Goal: Task Accomplishment & Management: Manage account settings

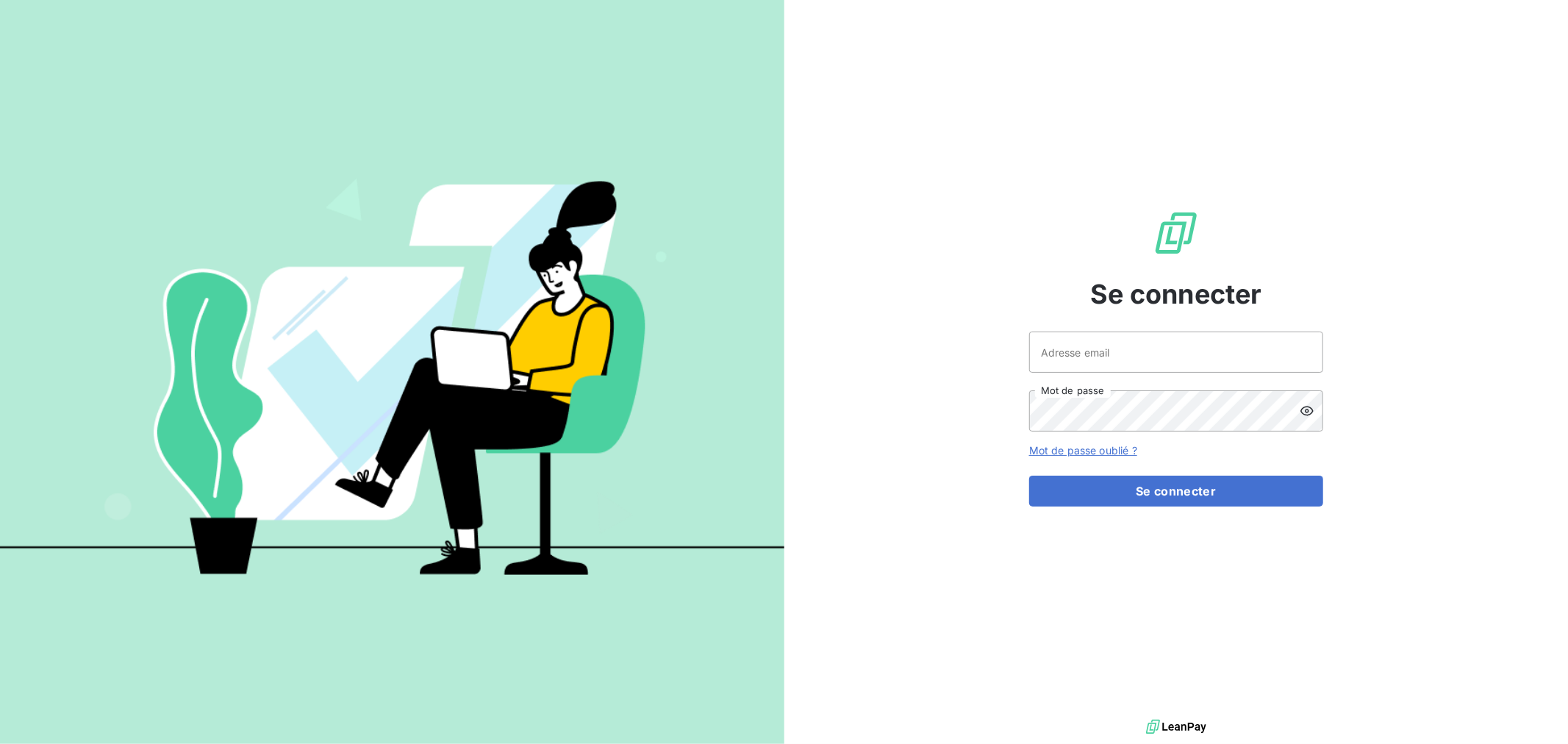
click at [1126, 331] on div "Se connecter Adresse email Mot de passe Mot de passe oublié ? Se connecter" at bounding box center [1176, 357] width 294 height 716
click at [1122, 344] on input "Adresse email" at bounding box center [1176, 352] width 294 height 41
type input "[EMAIL_ADDRESS][DOMAIN_NAME]"
click at [1030, 475] on button "Se connecter" at bounding box center [1176, 490] width 294 height 31
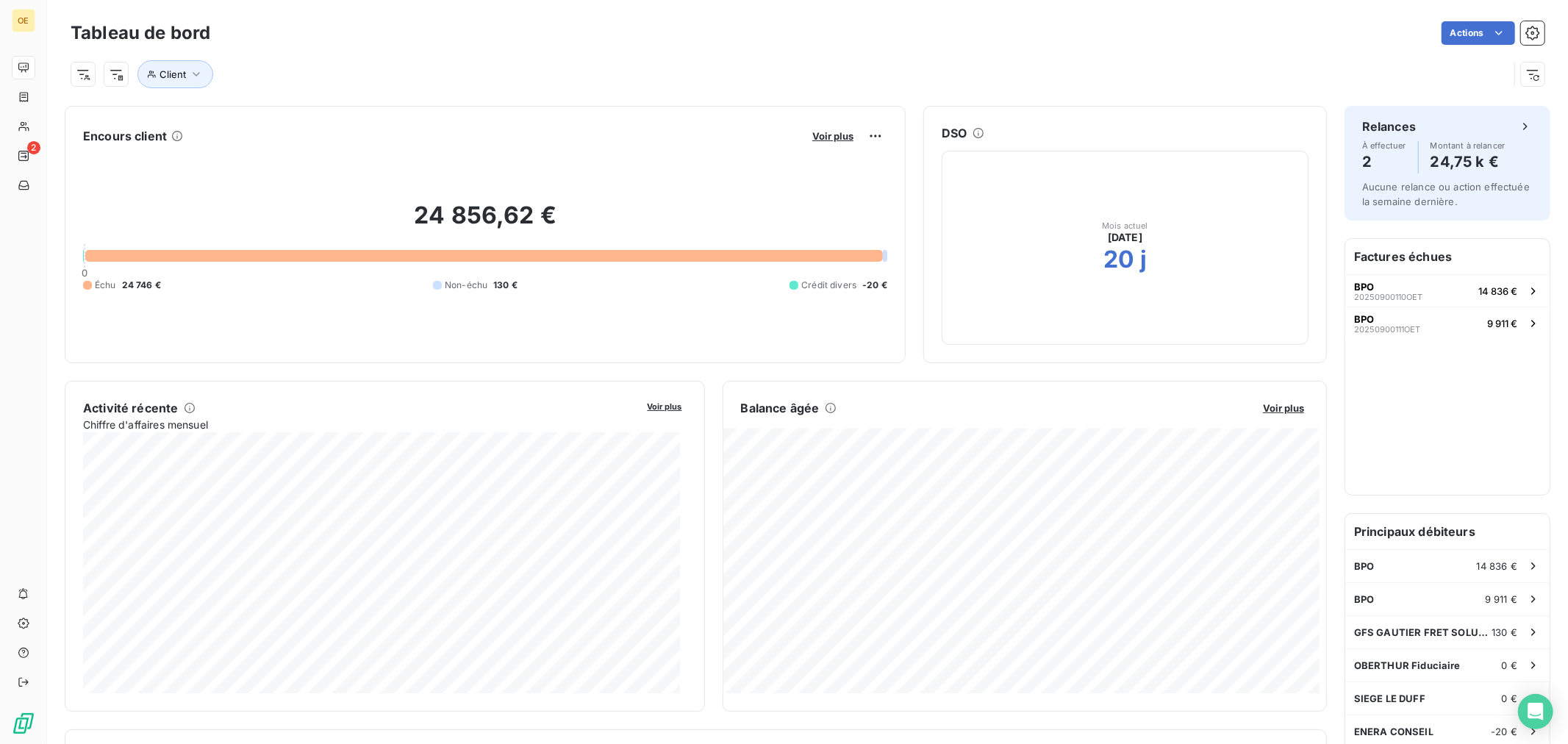
click at [498, 257] on div at bounding box center [485, 256] width 798 height 11
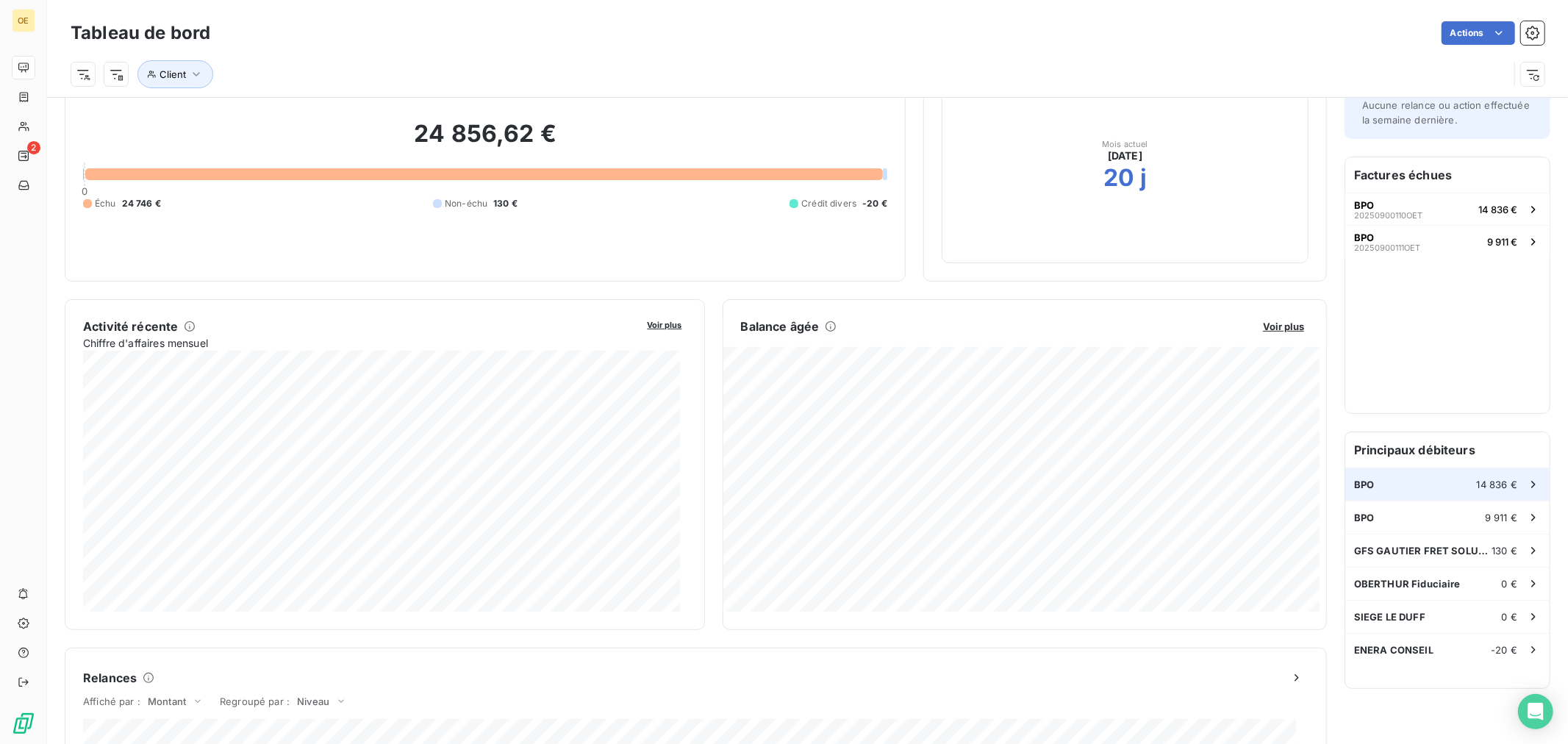
click at [1406, 489] on div "BPO 14 836 €" at bounding box center [1448, 484] width 204 height 32
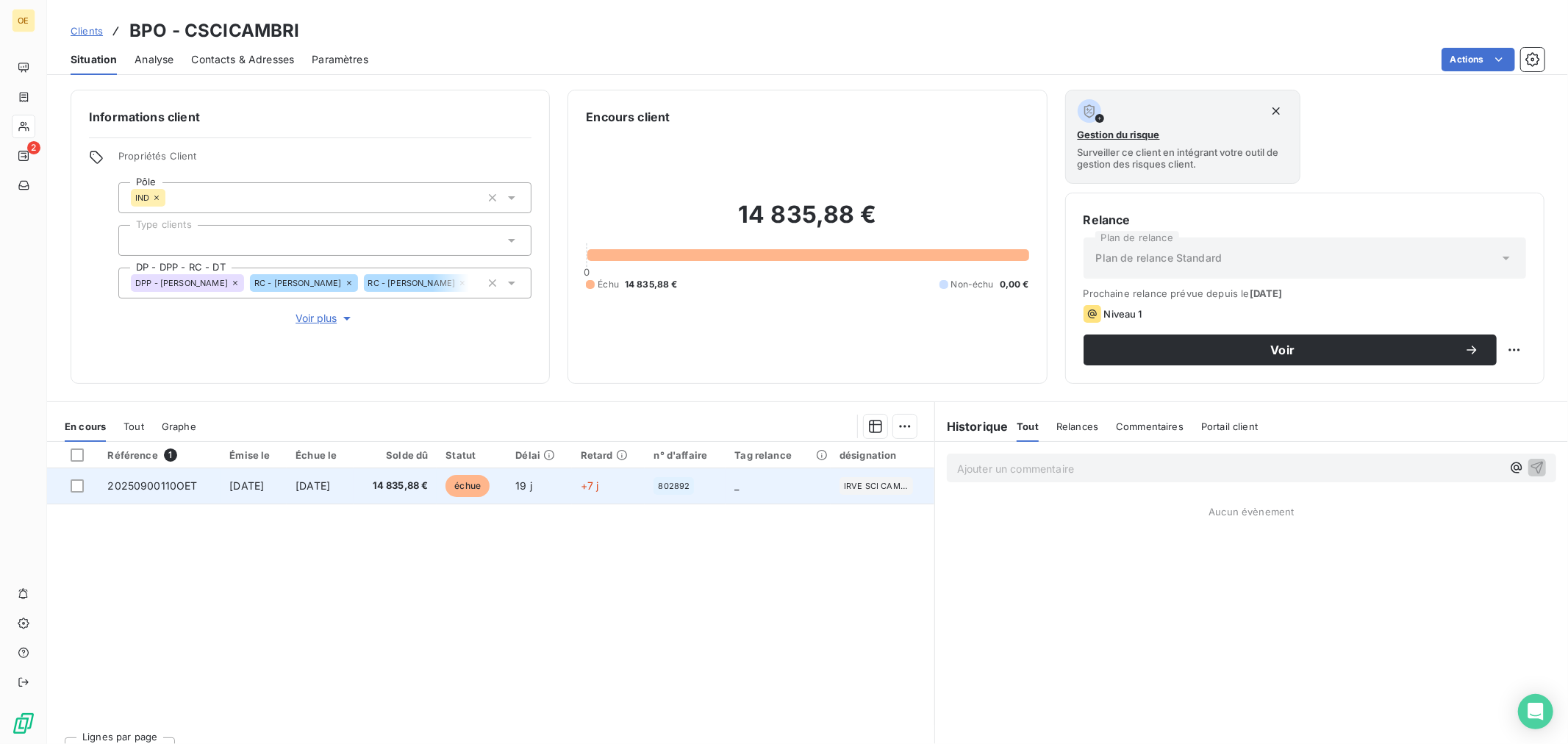
click at [303, 488] on td "[DATE]" at bounding box center [320, 485] width 67 height 35
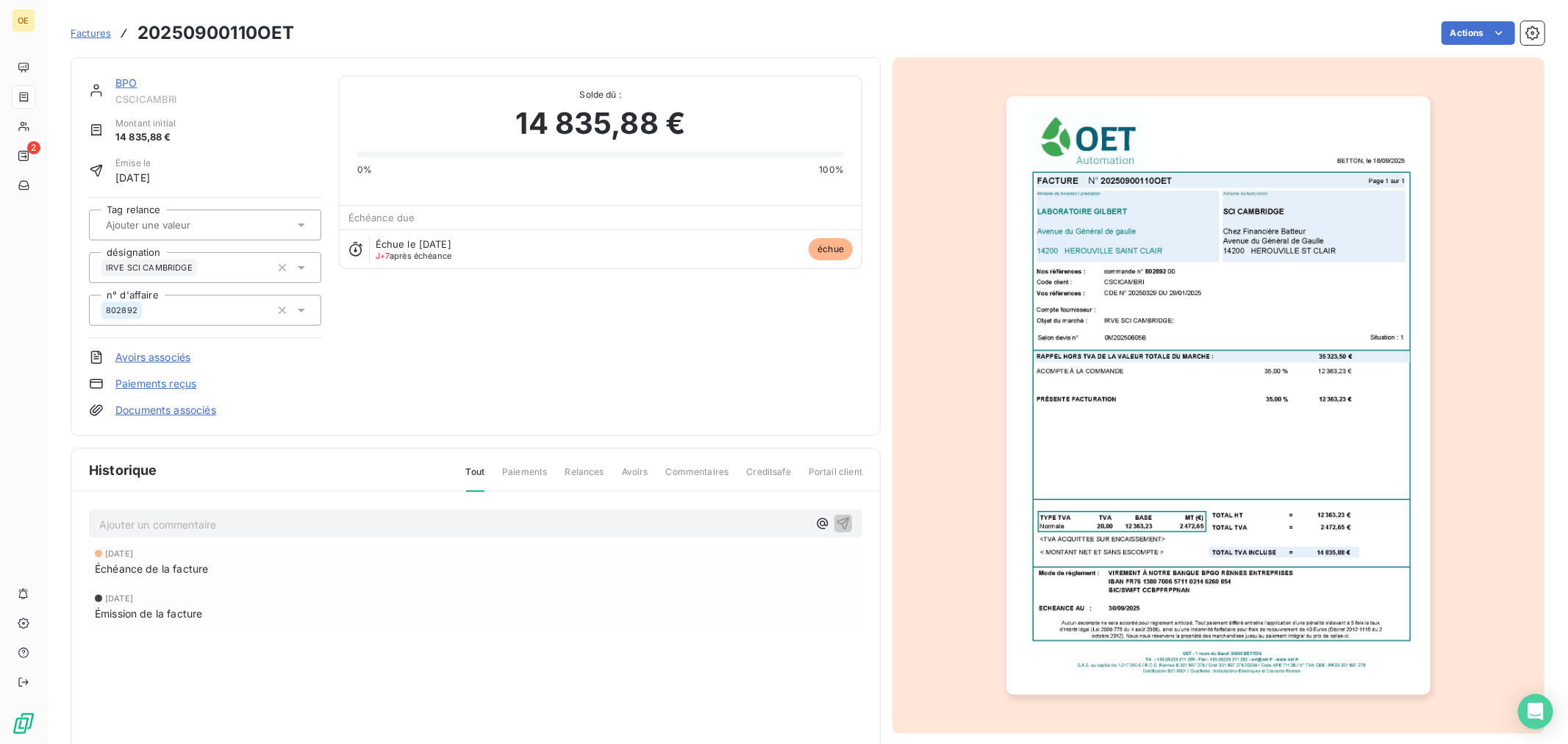
click at [165, 380] on link "Paiements reçus" at bounding box center [156, 384] width 81 height 15
click at [156, 357] on link "Avoirs associés" at bounding box center [153, 357] width 75 height 15
click at [127, 81] on link "BPO" at bounding box center [126, 82] width 22 height 12
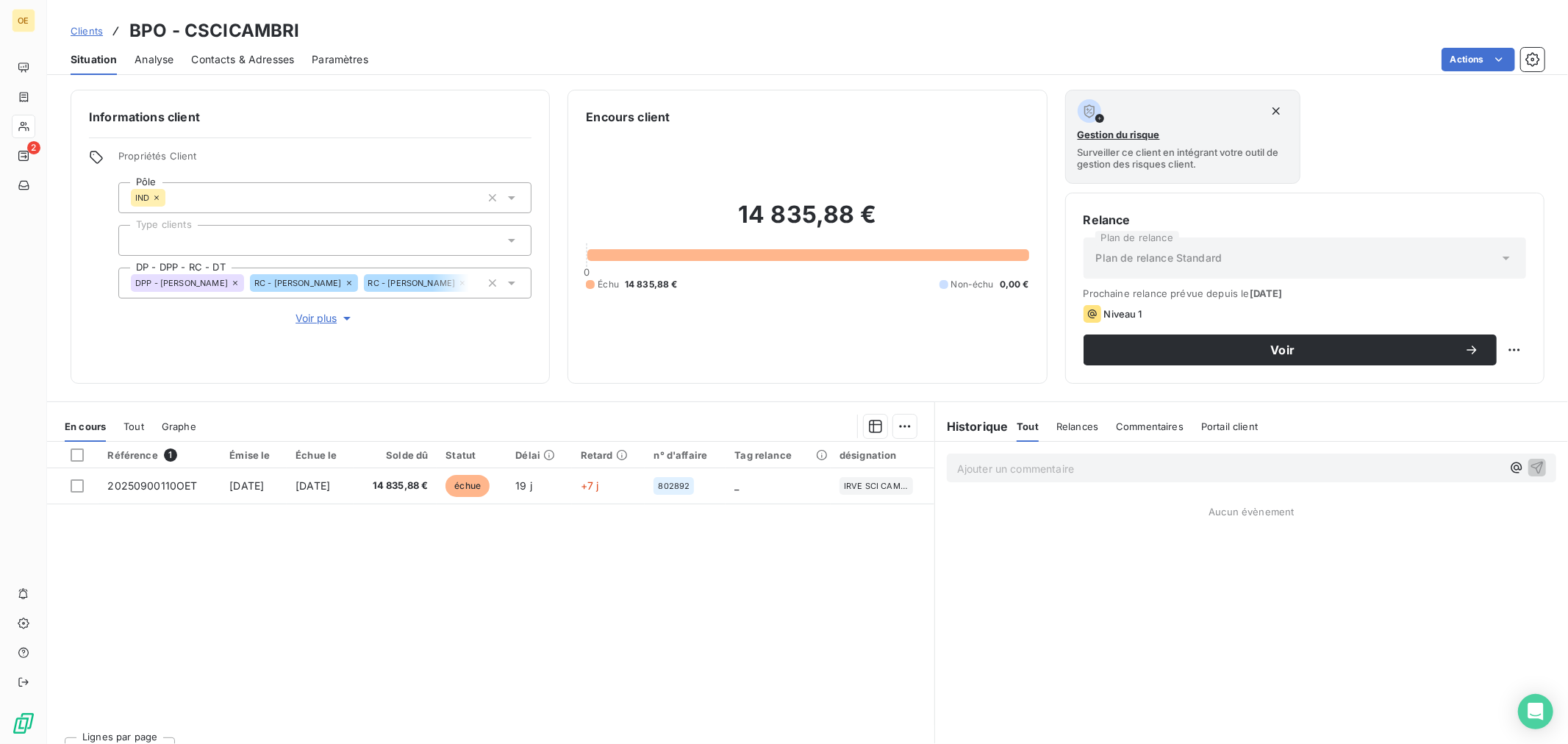
click at [127, 81] on div "Informations client Propriétés Client Pôle IND Type clients DP - DPP - RC - DT …" at bounding box center [808, 412] width 1521 height 663
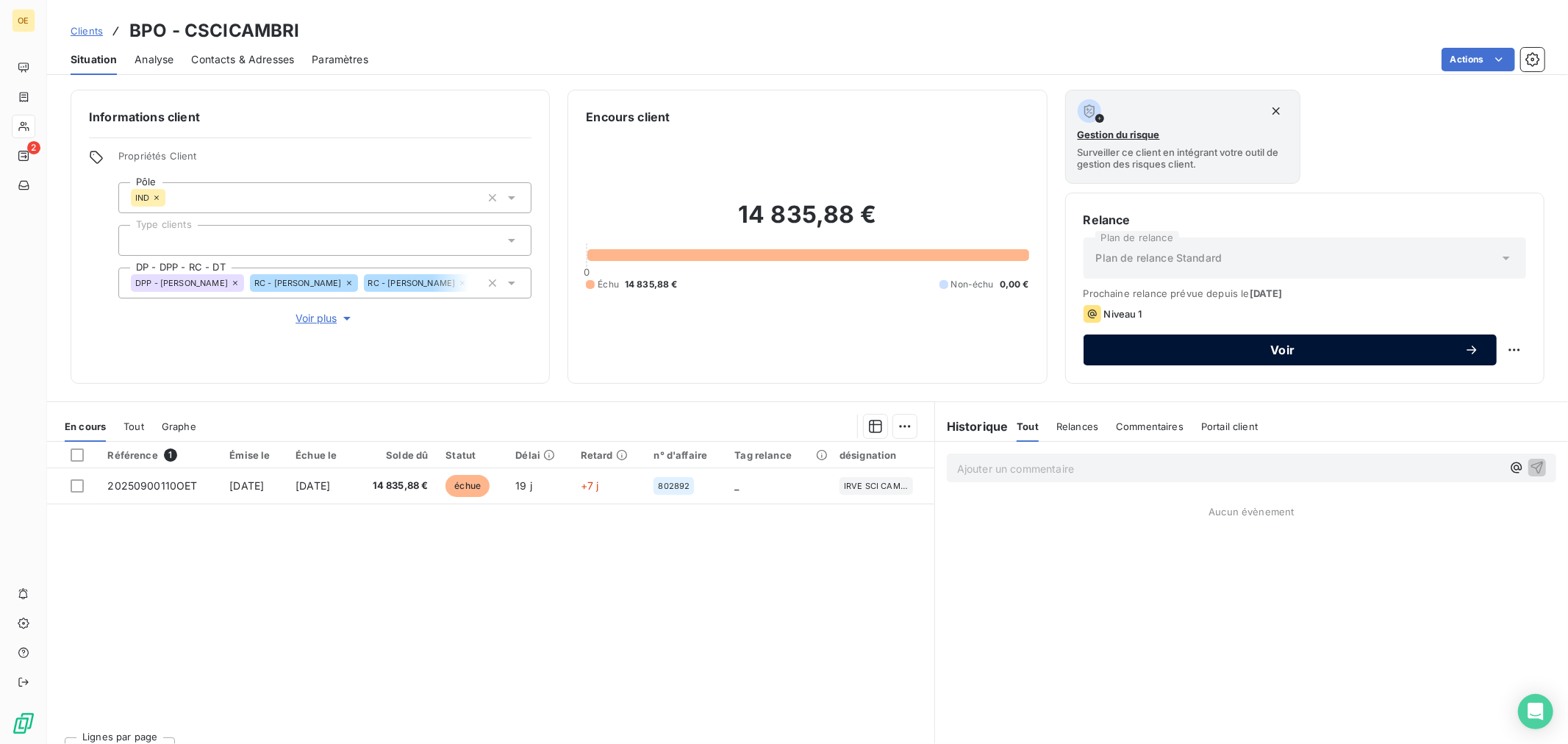
click at [1190, 348] on span "Voir" at bounding box center [1283, 350] width 363 height 11
click at [1432, 360] on button "Voir" at bounding box center [1290, 349] width 413 height 31
click at [1450, 351] on span "Voir" at bounding box center [1283, 350] width 363 height 11
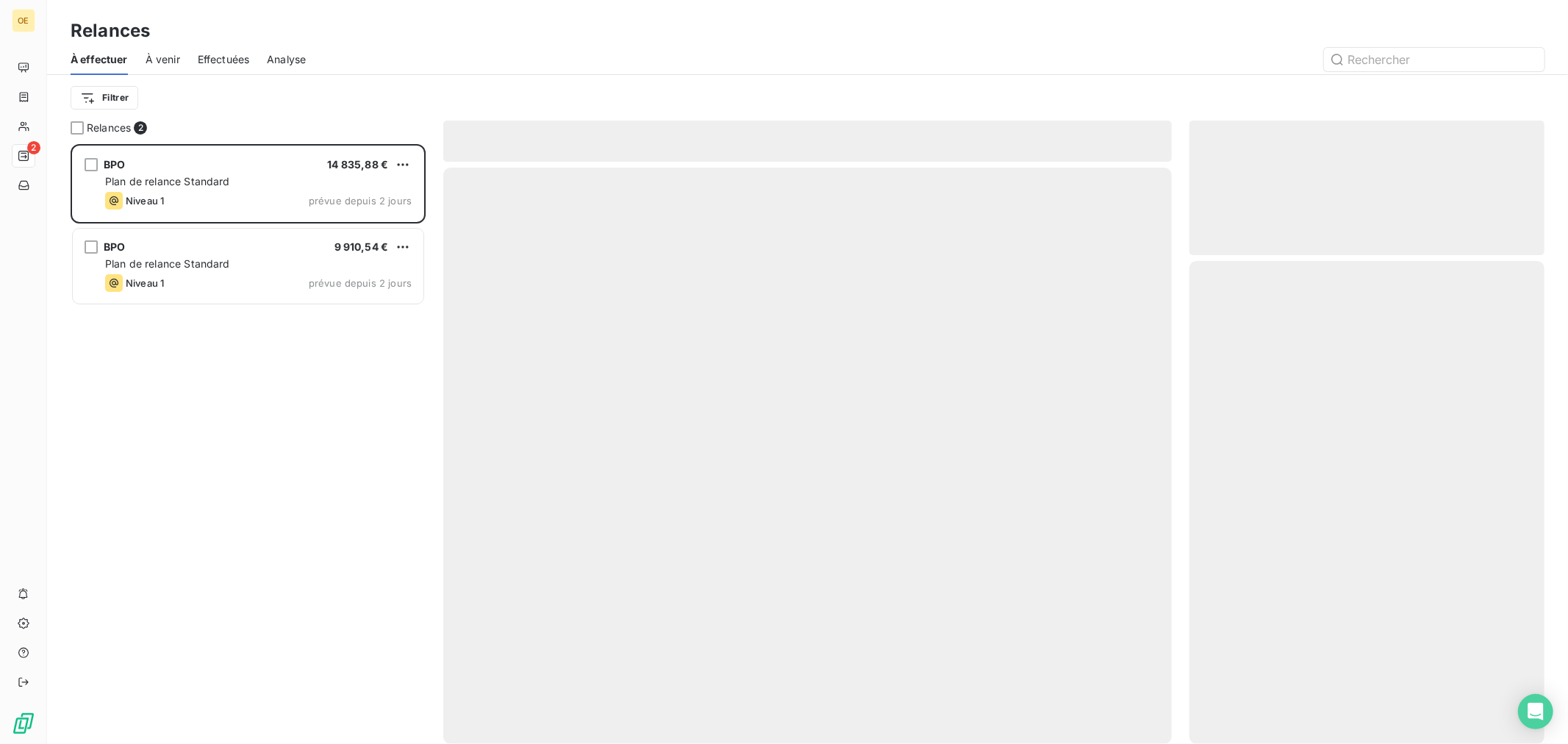
scroll to position [586, 343]
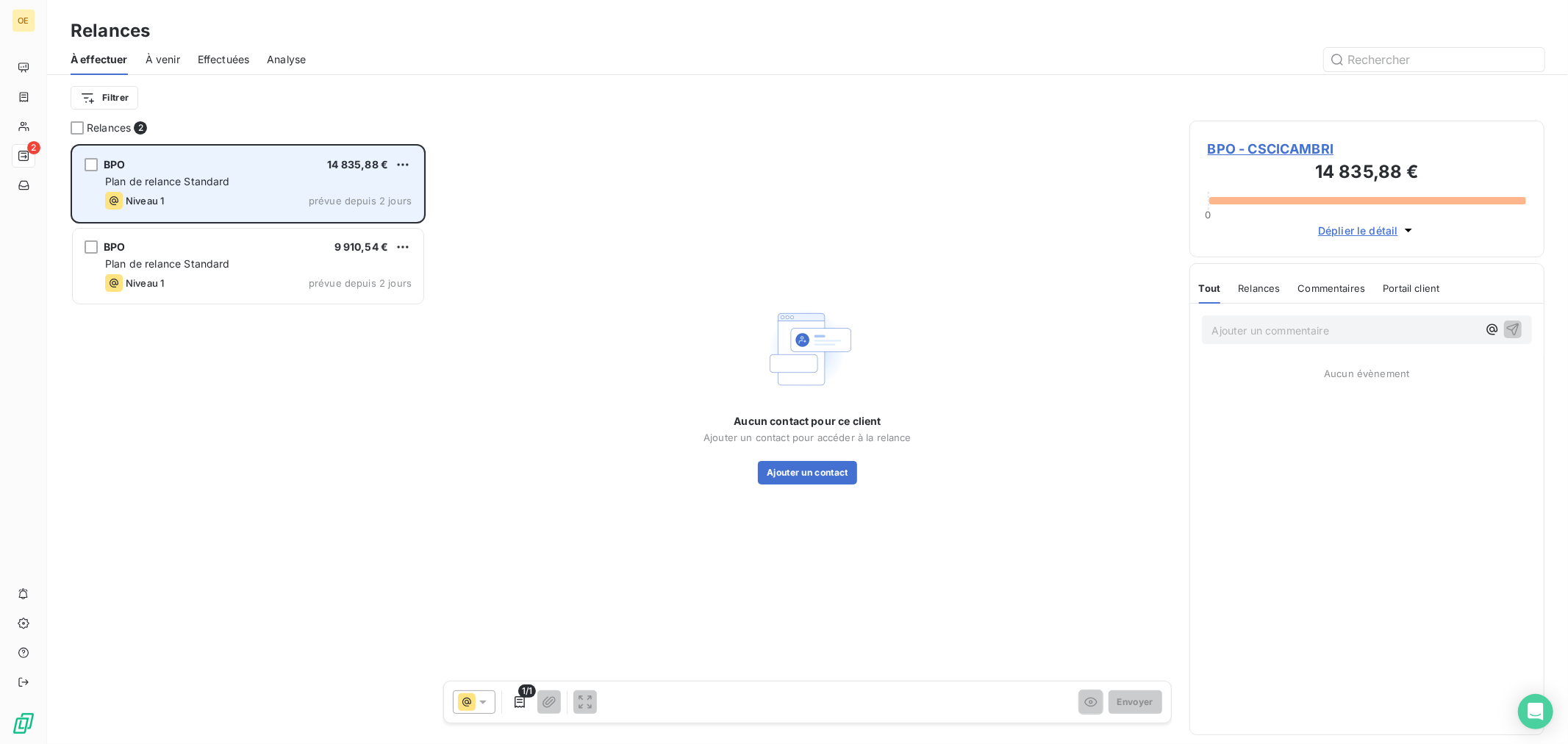
click at [290, 182] on div "Plan de relance Standard" at bounding box center [259, 182] width 307 height 15
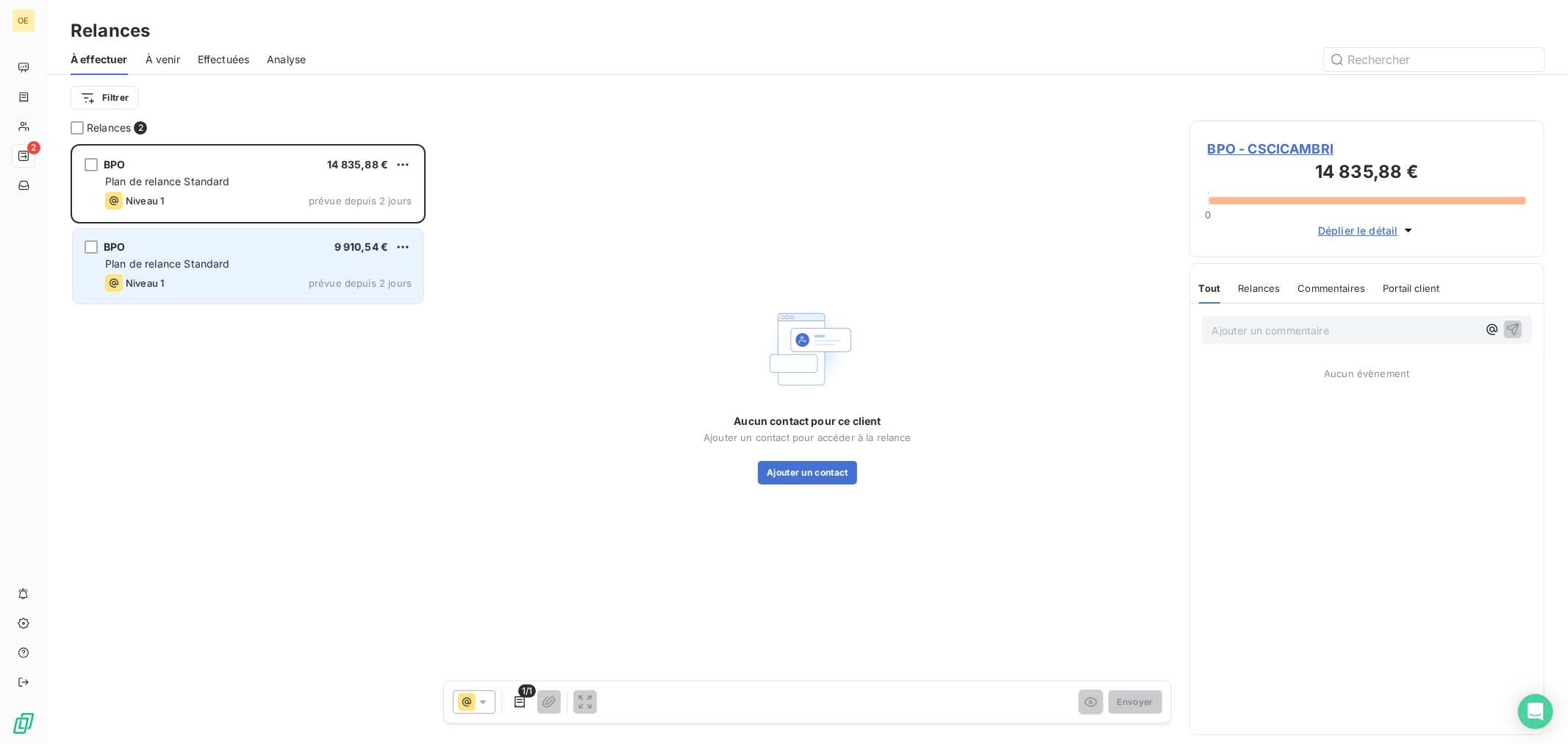
click at [281, 267] on div "Plan de relance Standard" at bounding box center [259, 264] width 307 height 15
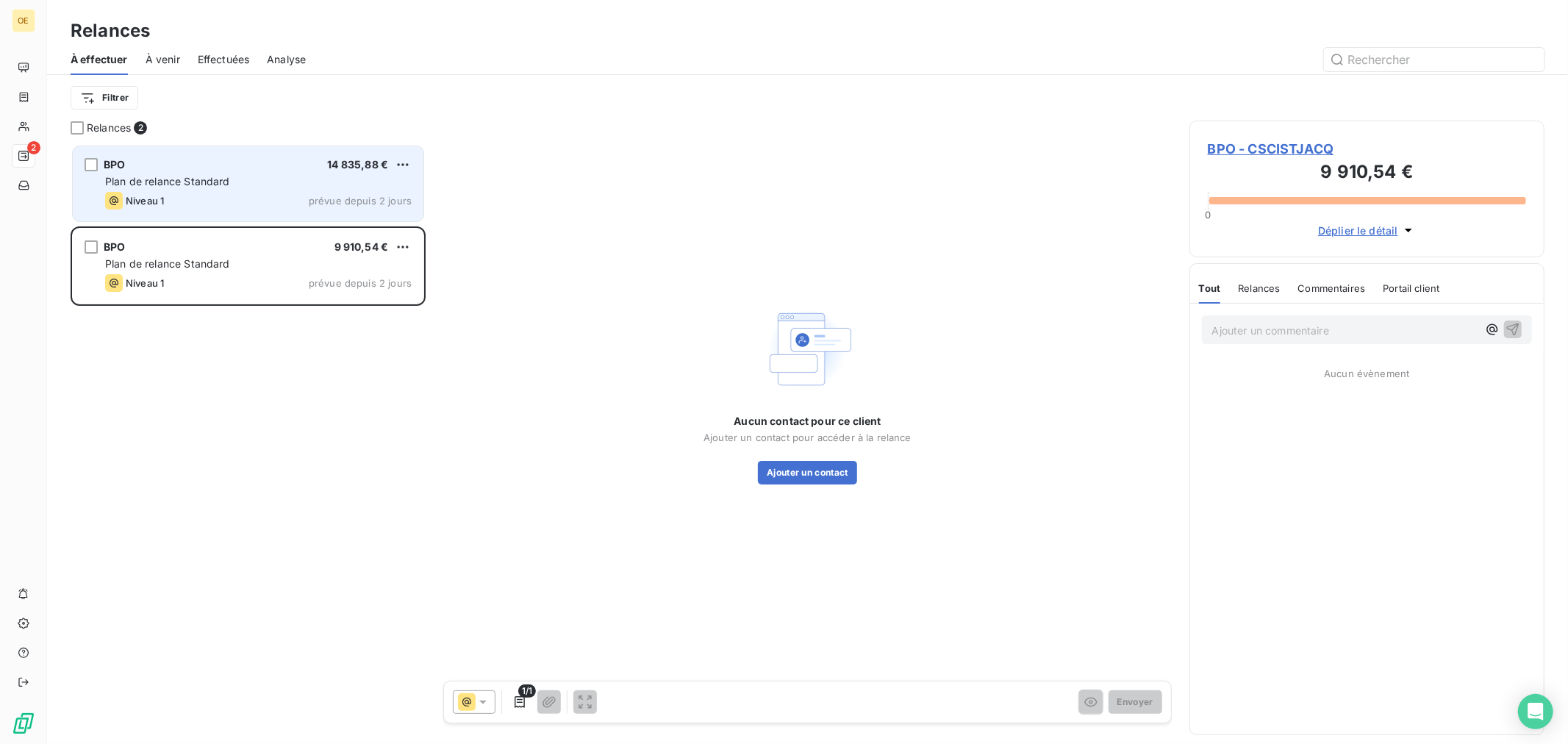
click at [274, 199] on div "Niveau 1 prévue depuis 2 jours" at bounding box center [259, 200] width 307 height 18
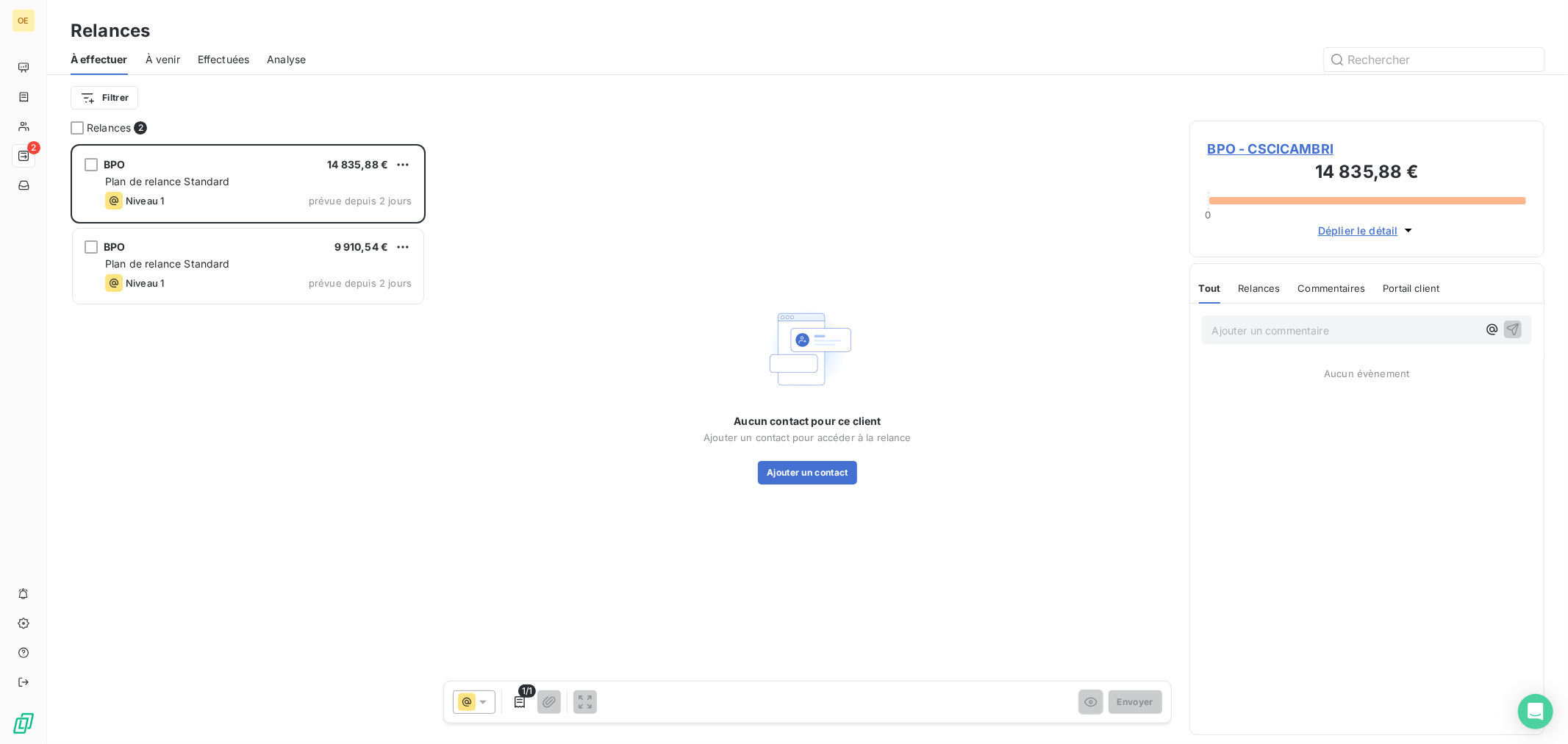
click at [1363, 227] on span "Déplier le détail" at bounding box center [1358, 230] width 80 height 15
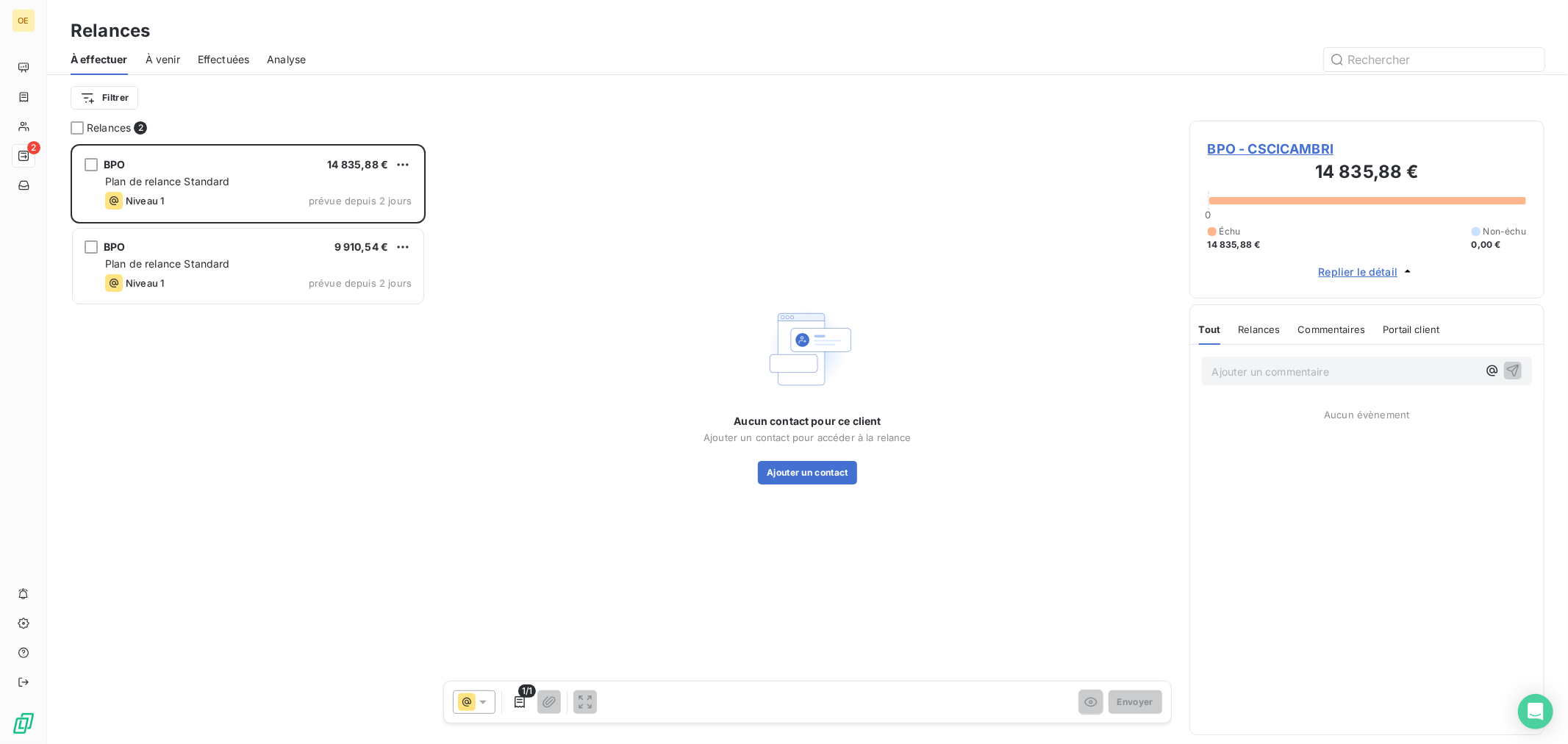
click at [1270, 327] on span "Relances" at bounding box center [1259, 329] width 42 height 11
click at [1341, 327] on span "Commentaires" at bounding box center [1334, 329] width 68 height 11
click at [1423, 329] on span "Portail client" at bounding box center [1414, 329] width 56 height 11
click at [156, 56] on span "À venir" at bounding box center [163, 59] width 35 height 15
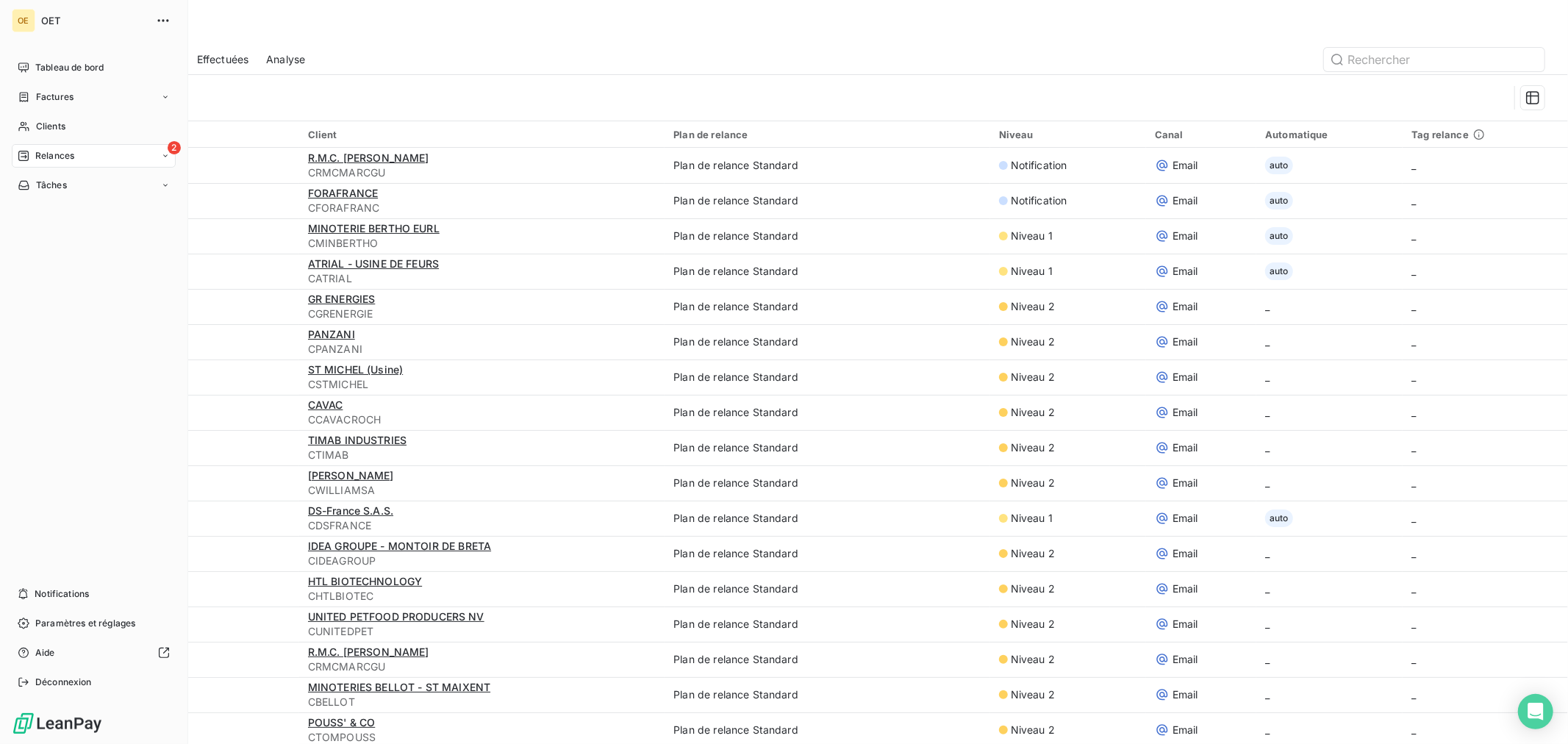
click at [23, 151] on icon at bounding box center [24, 155] width 11 height 11
click at [69, 209] on div "À venir" at bounding box center [102, 214] width 146 height 24
click at [67, 185] on span "À effectuer" at bounding box center [58, 185] width 48 height 13
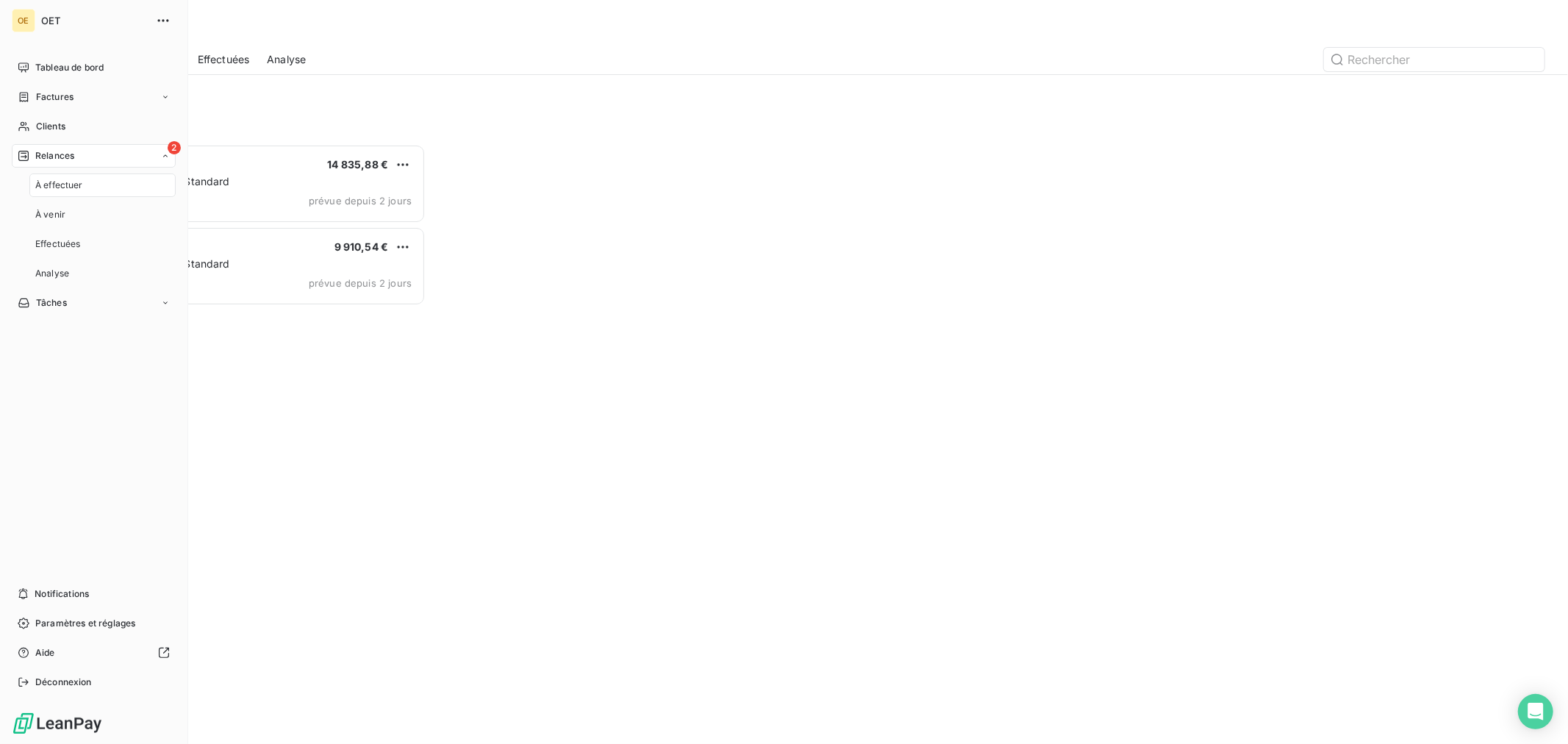
scroll to position [586, 343]
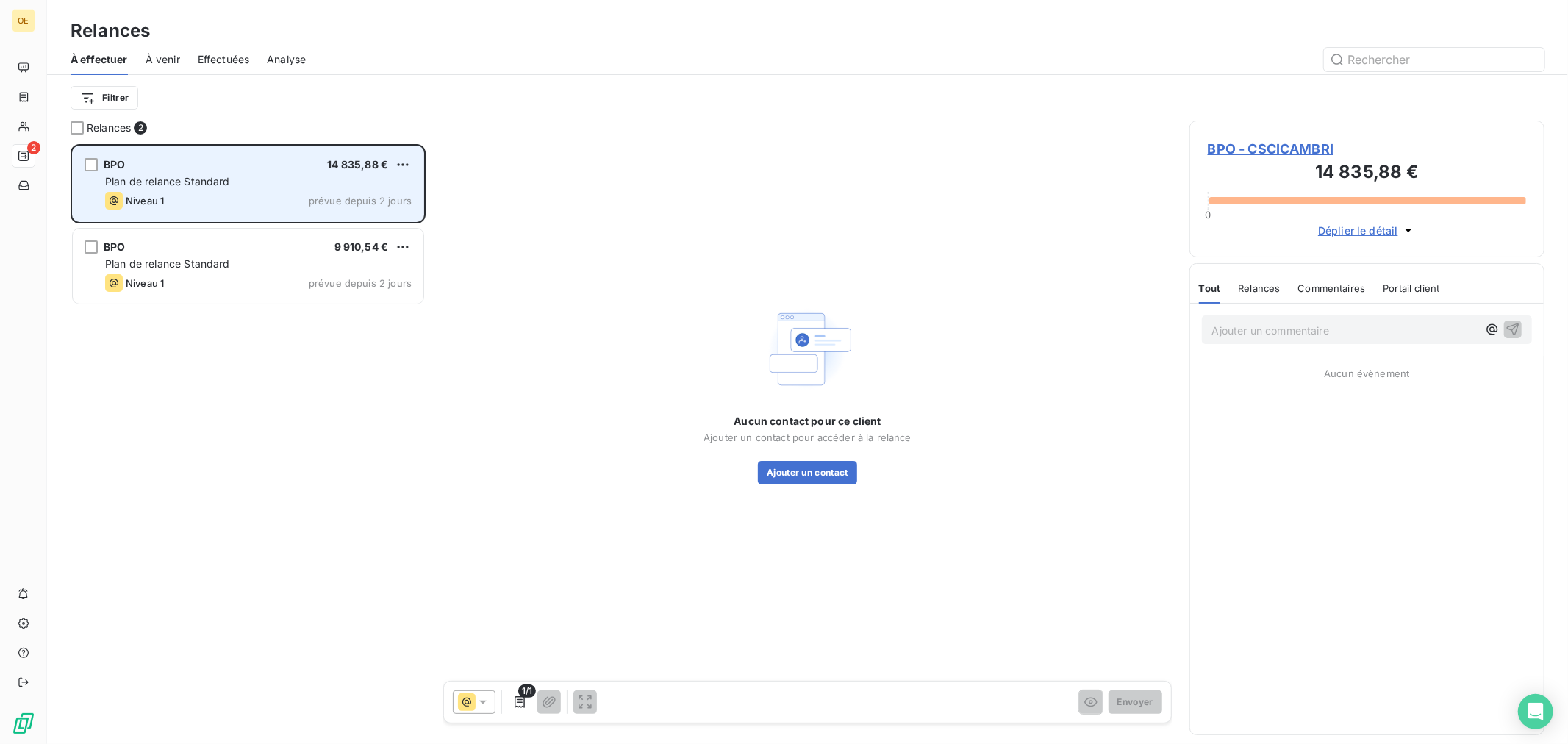
click at [208, 177] on span "Plan de relance Standard" at bounding box center [168, 181] width 125 height 12
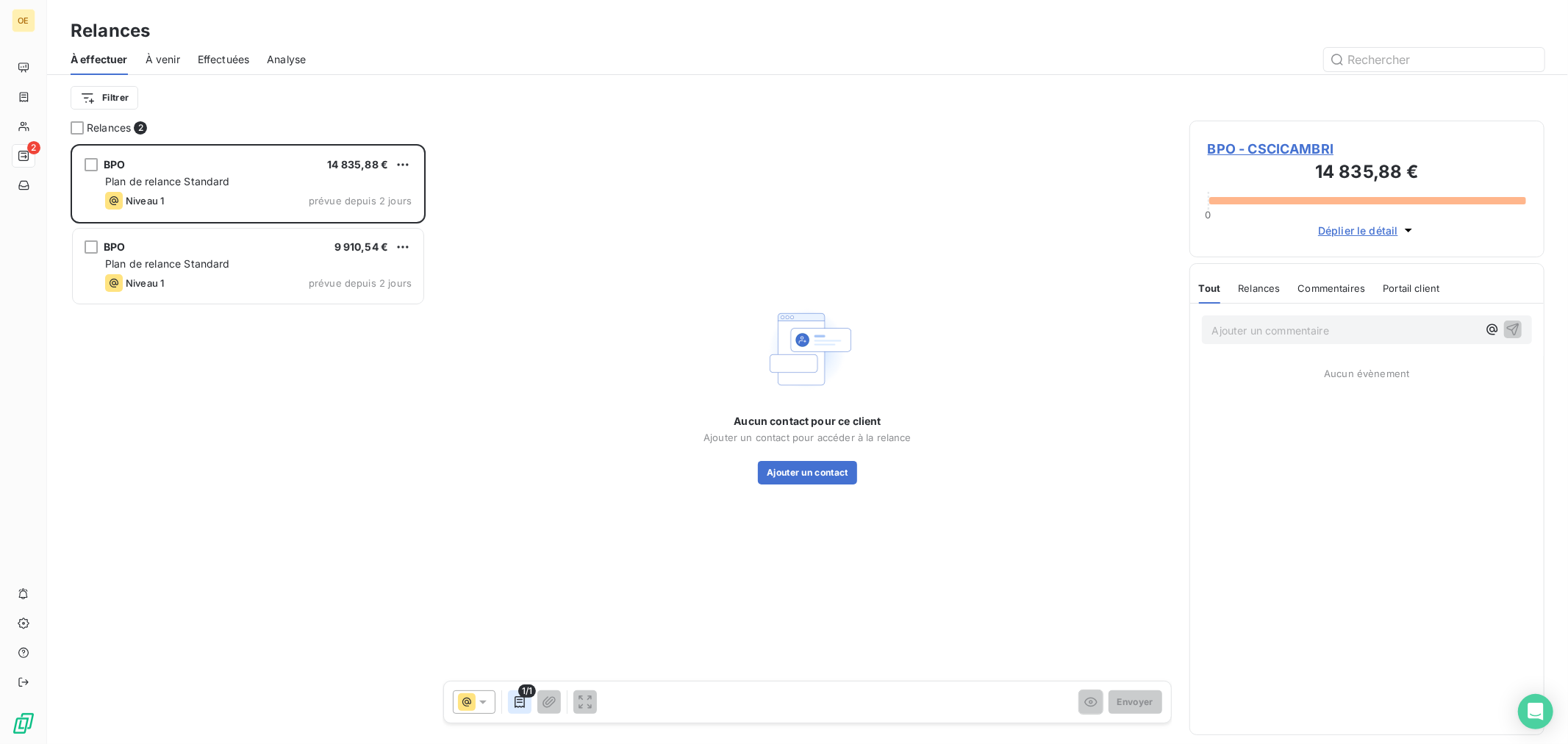
click at [525, 704] on icon "button" at bounding box center [520, 702] width 10 height 11
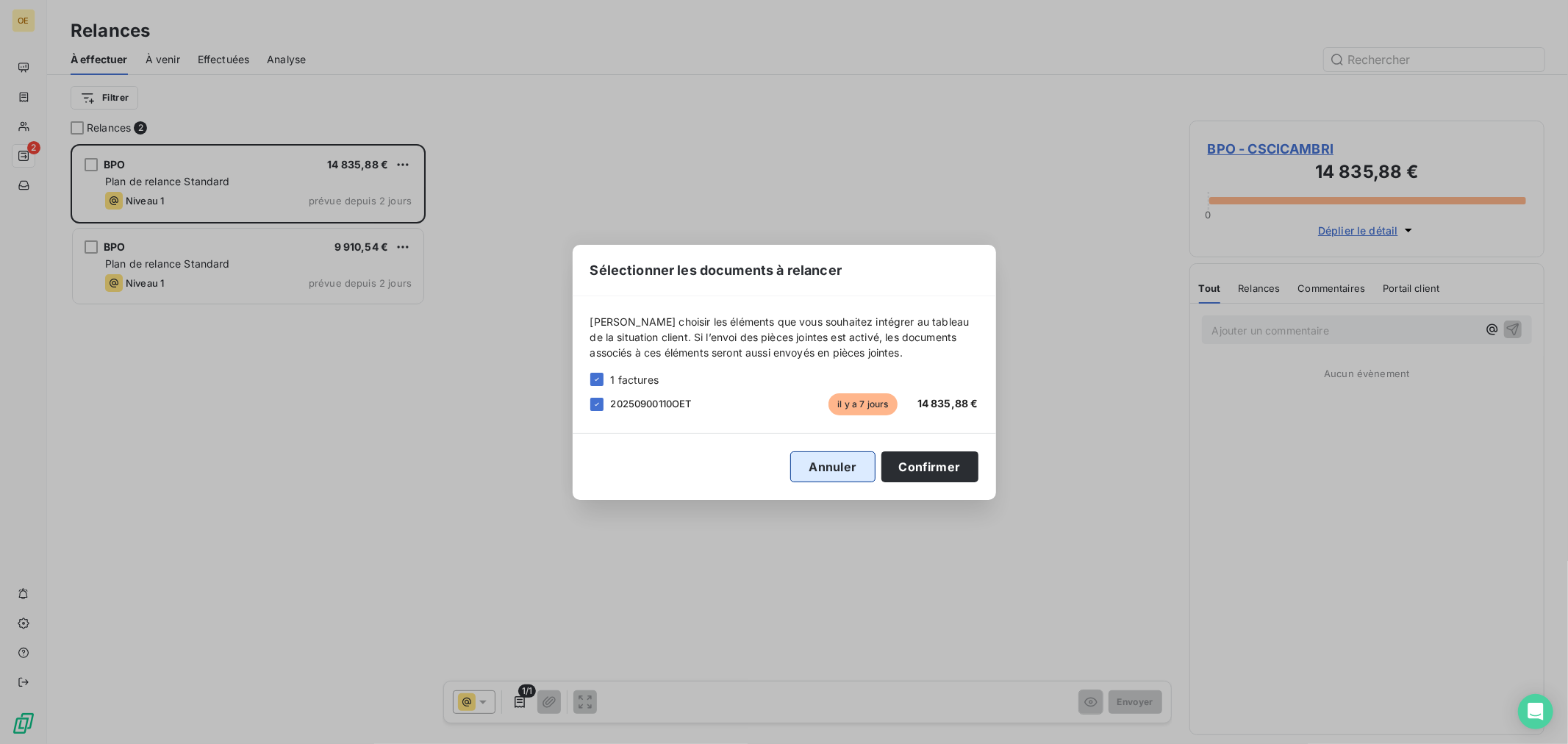
click at [834, 466] on button "Annuler" at bounding box center [833, 467] width 85 height 31
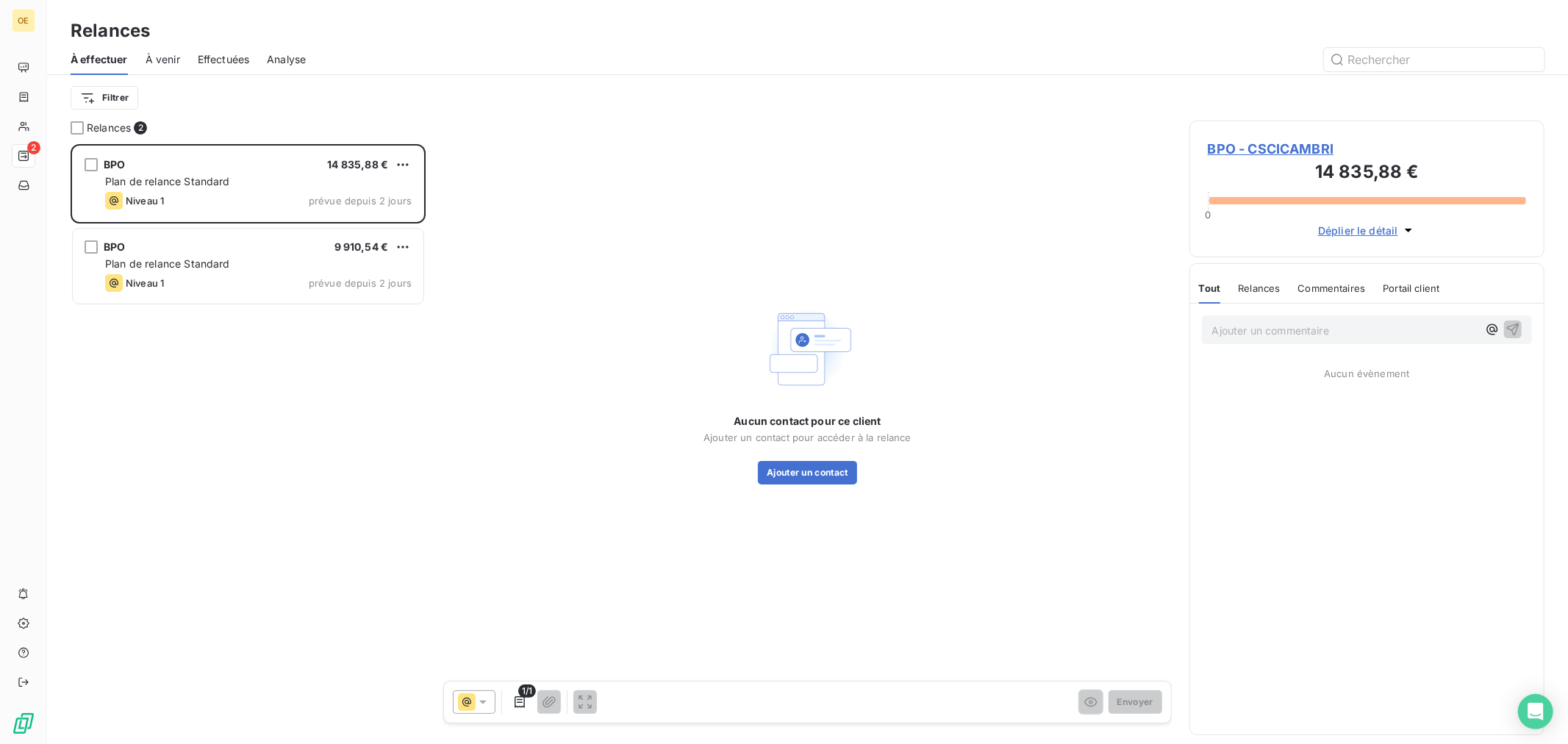
click at [690, 705] on div "1/1 Envoyer" at bounding box center [808, 702] width 728 height 41
